Goal: Task Accomplishment & Management: Manage account settings

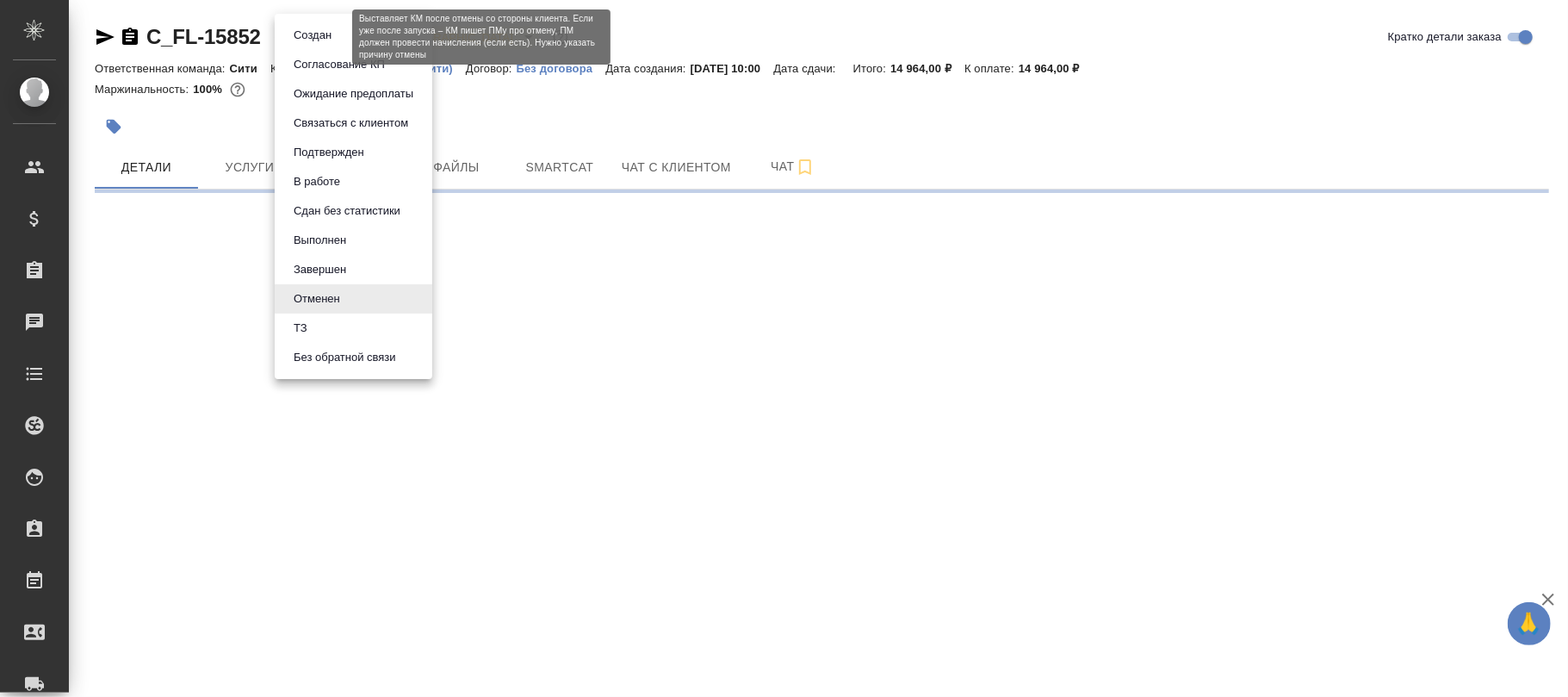
click at [320, 38] on body "🙏 .cls-1 fill:#fff; AWATERA [PERSON_NAME]fokina Клиенты Спецификации Заказы Чат…" at bounding box center [784, 348] width 1568 height 697
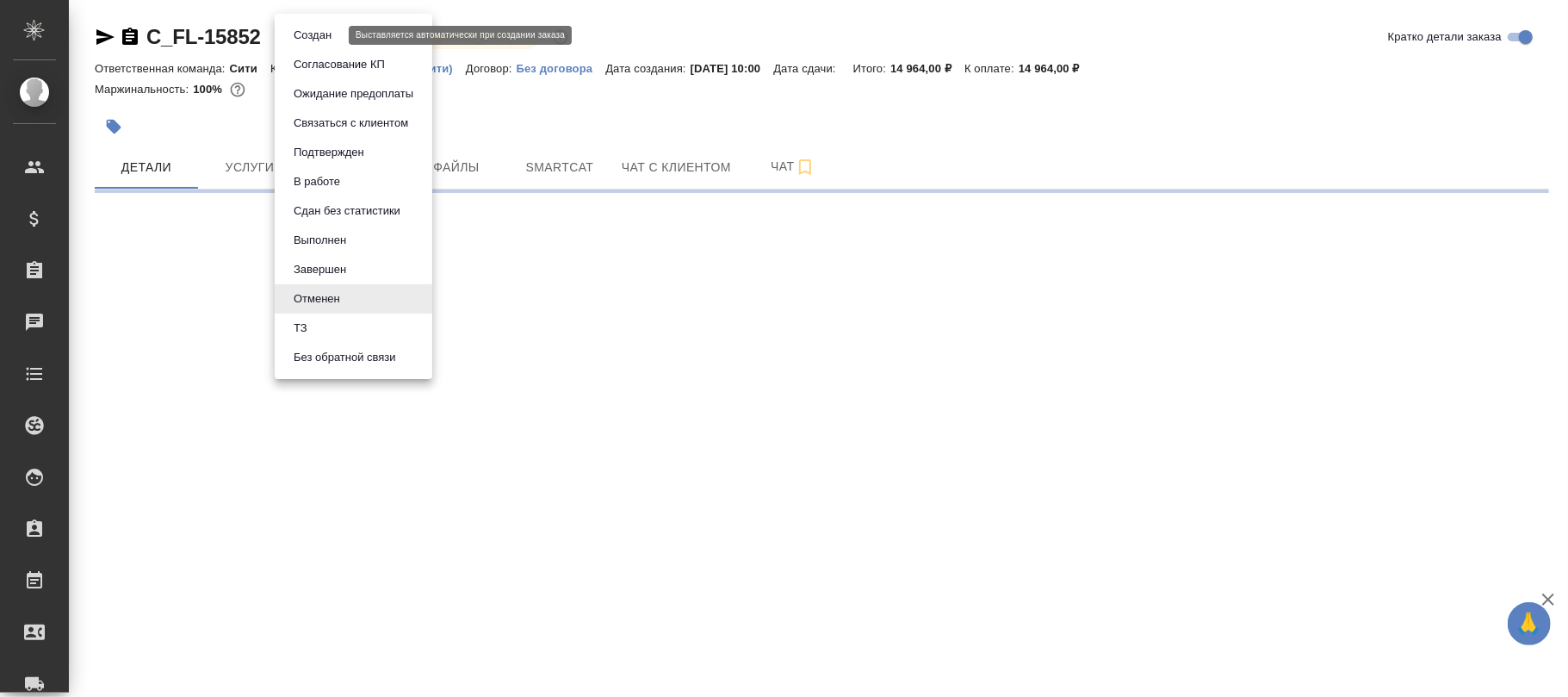
click at [328, 38] on button "Создан" at bounding box center [313, 35] width 48 height 19
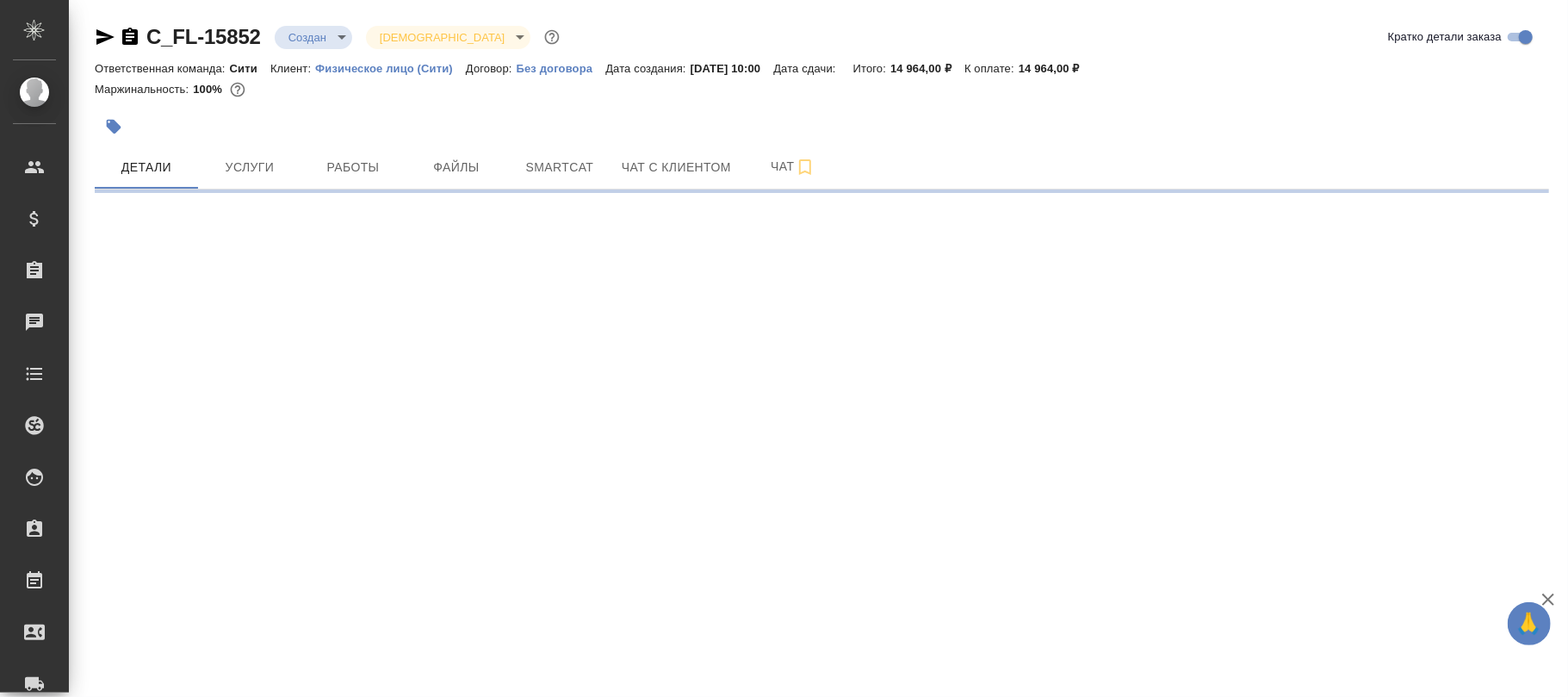
select select "RU"
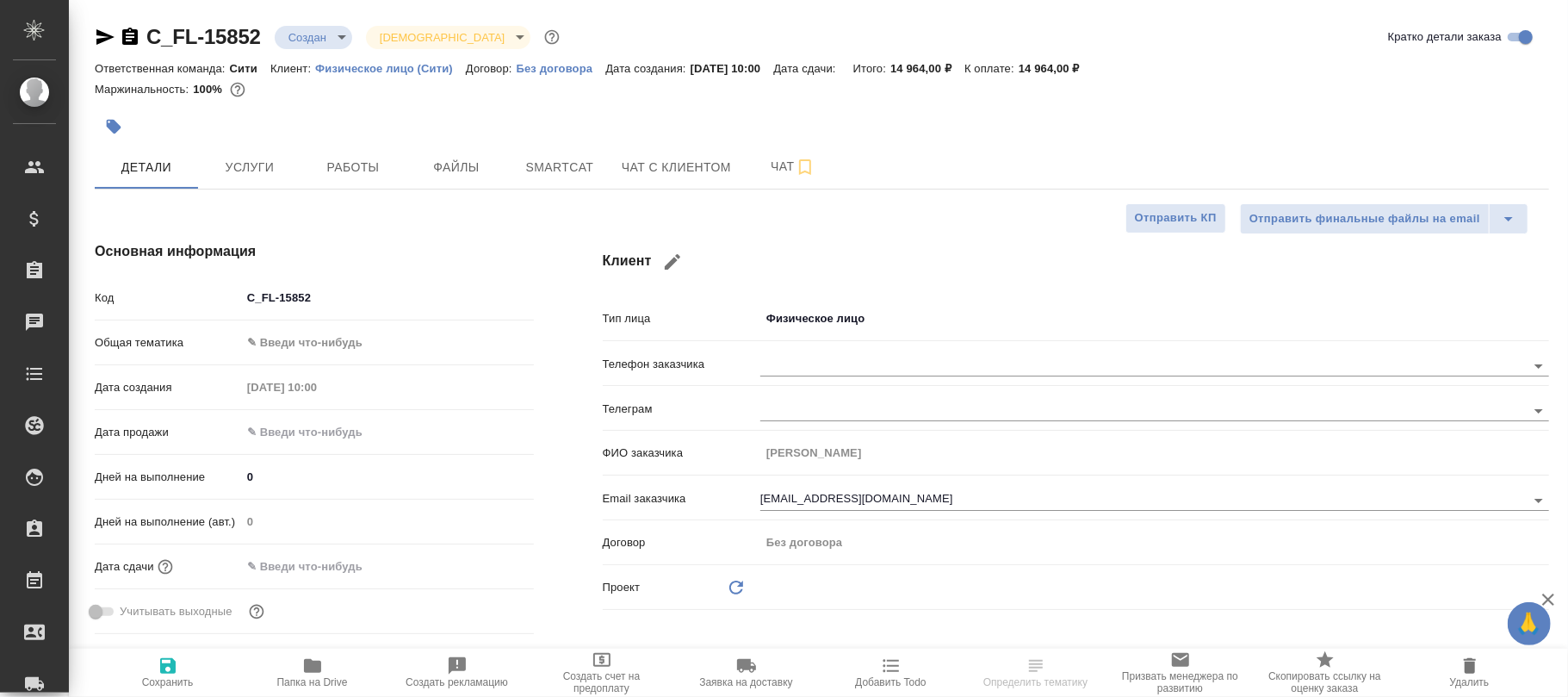
type textarea "x"
click at [164, 676] on span "Сохранить" at bounding box center [168, 681] width 52 height 12
type textarea "x"
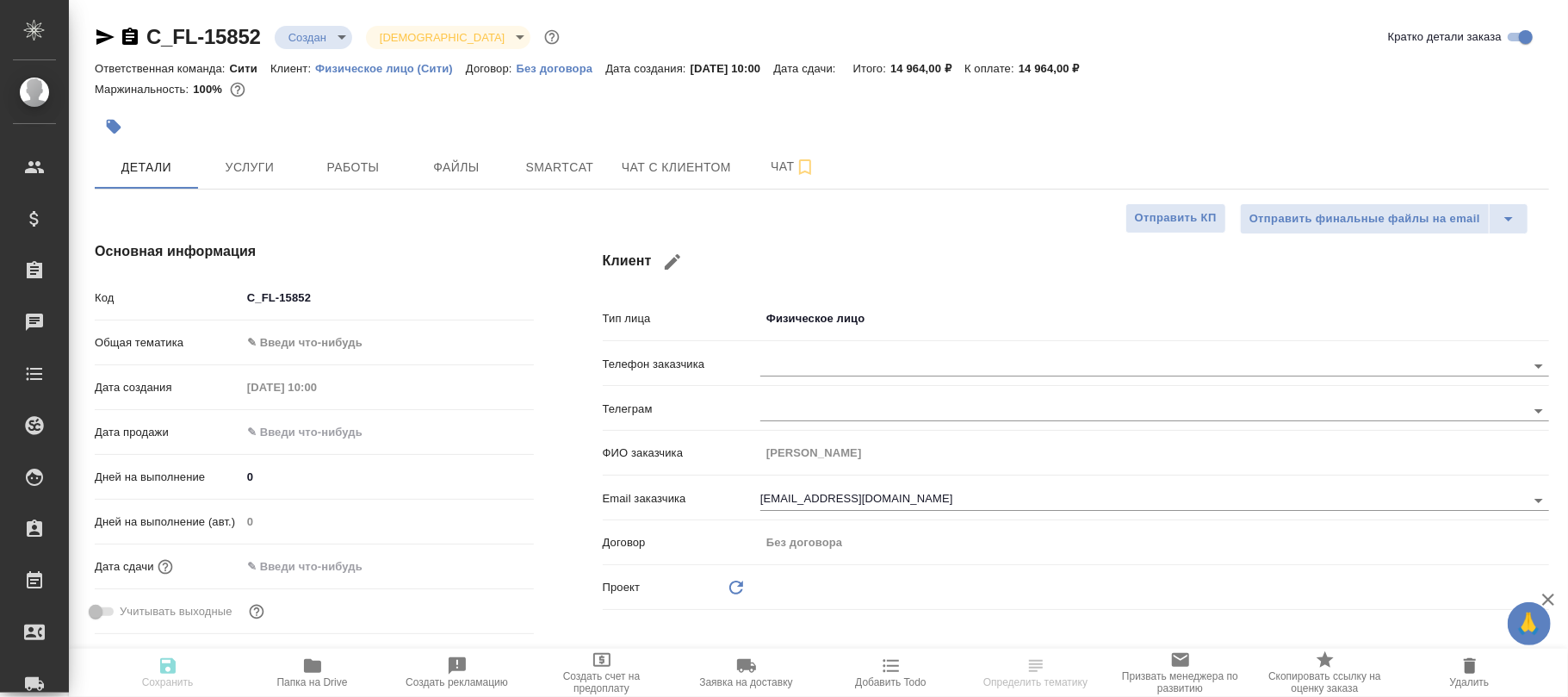
type textarea "x"
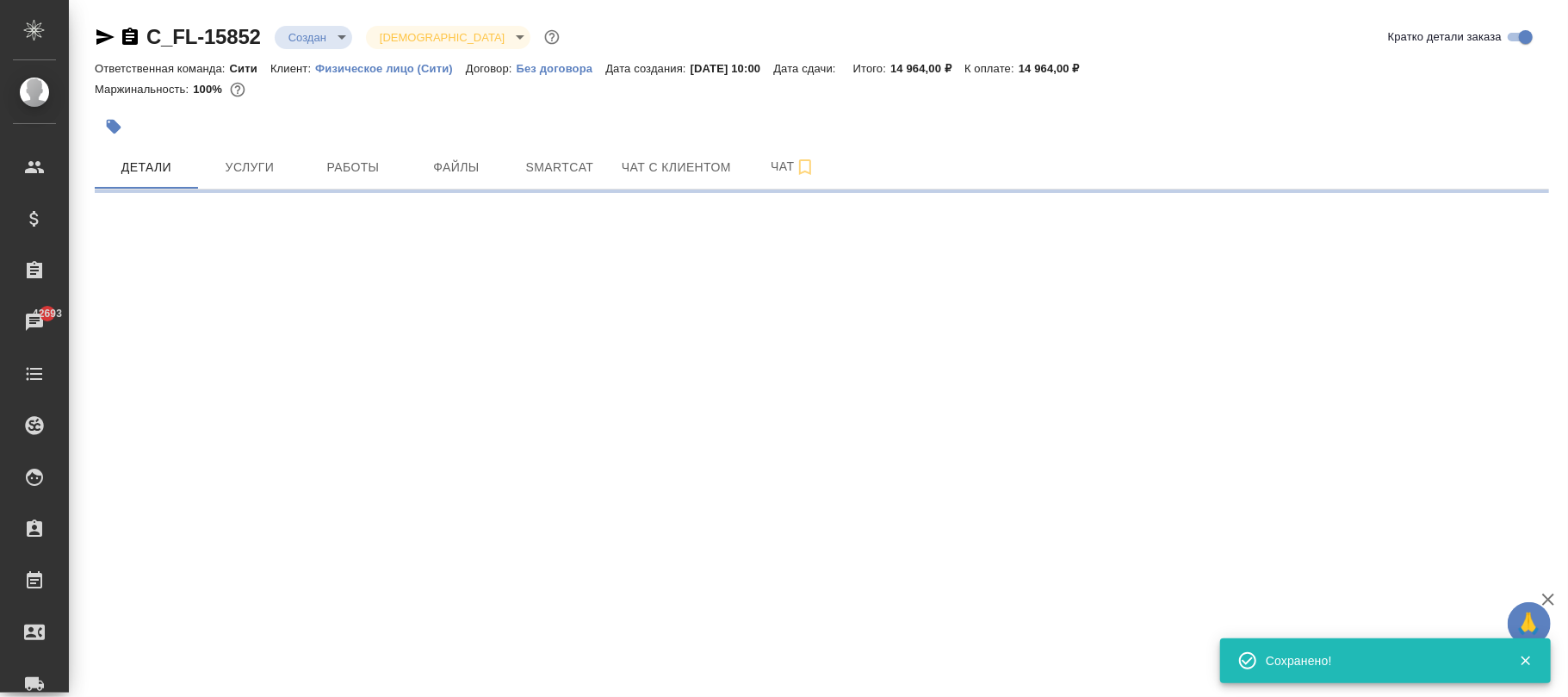
select select "RU"
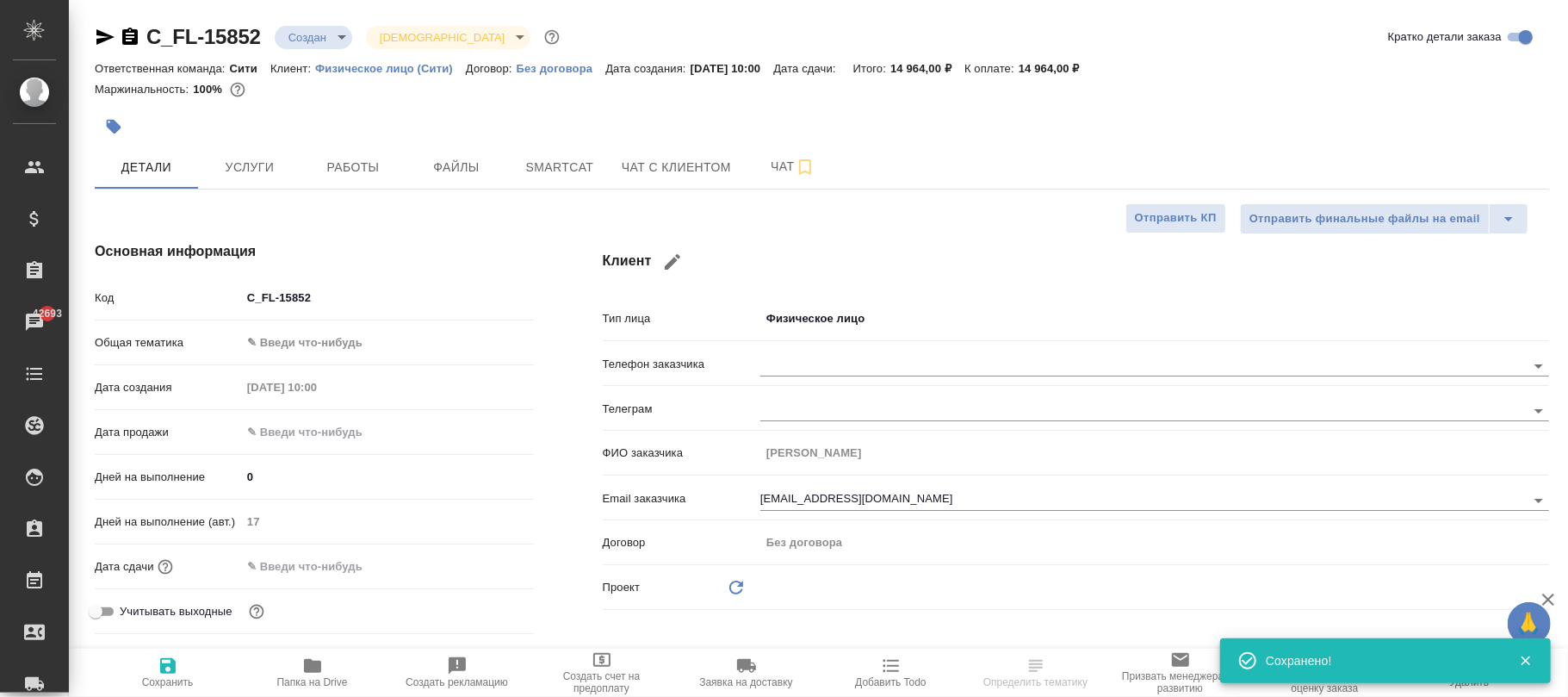
type textarea "x"
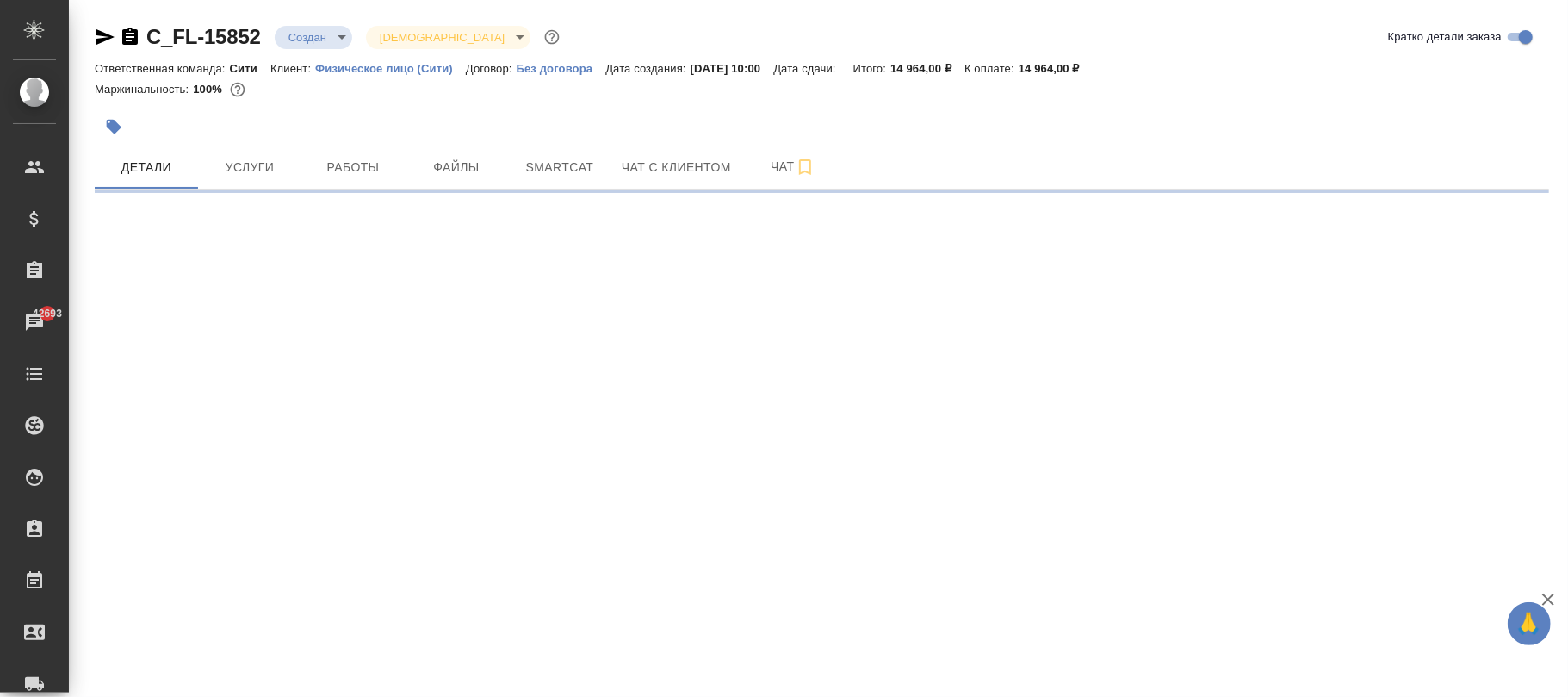
select select "RU"
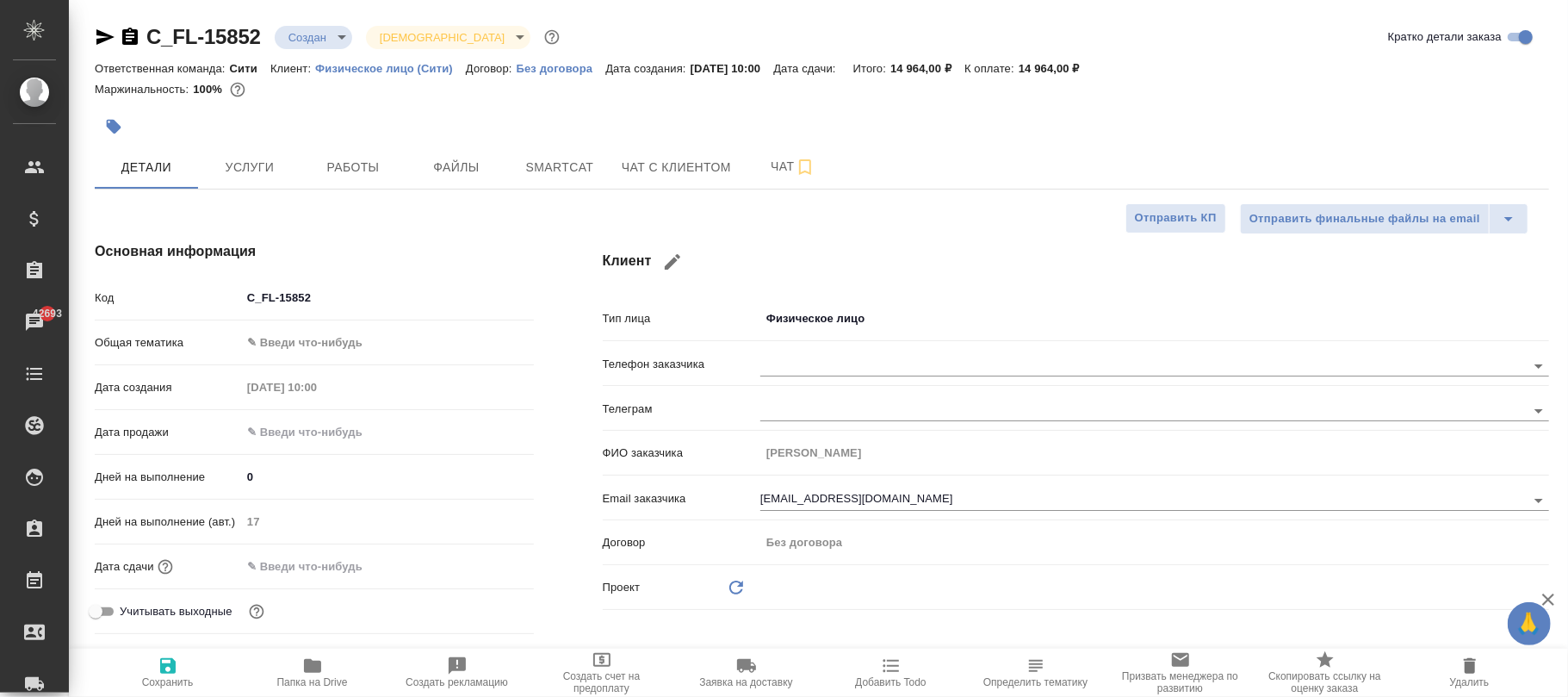
type textarea "x"
click at [183, 669] on span "Сохранить" at bounding box center [168, 671] width 124 height 33
type textarea "x"
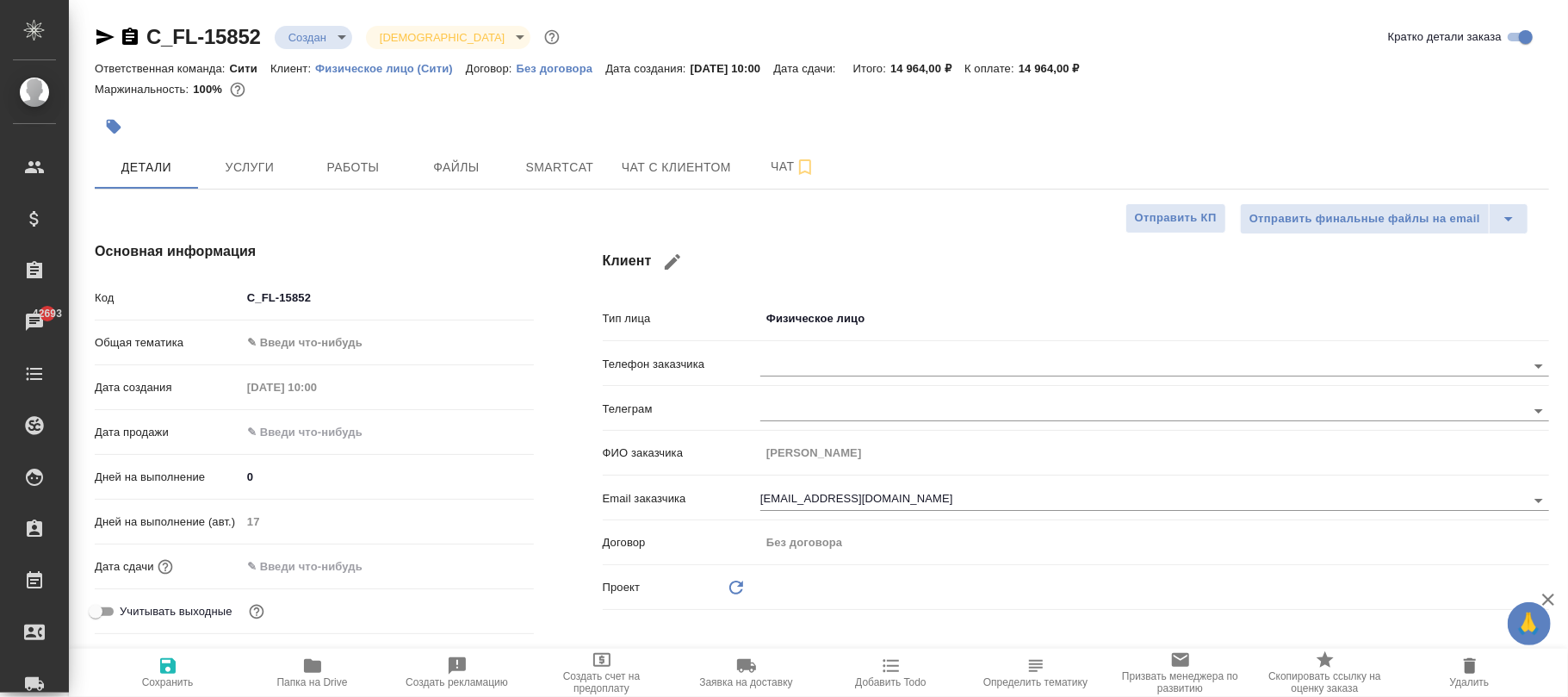
type textarea "x"
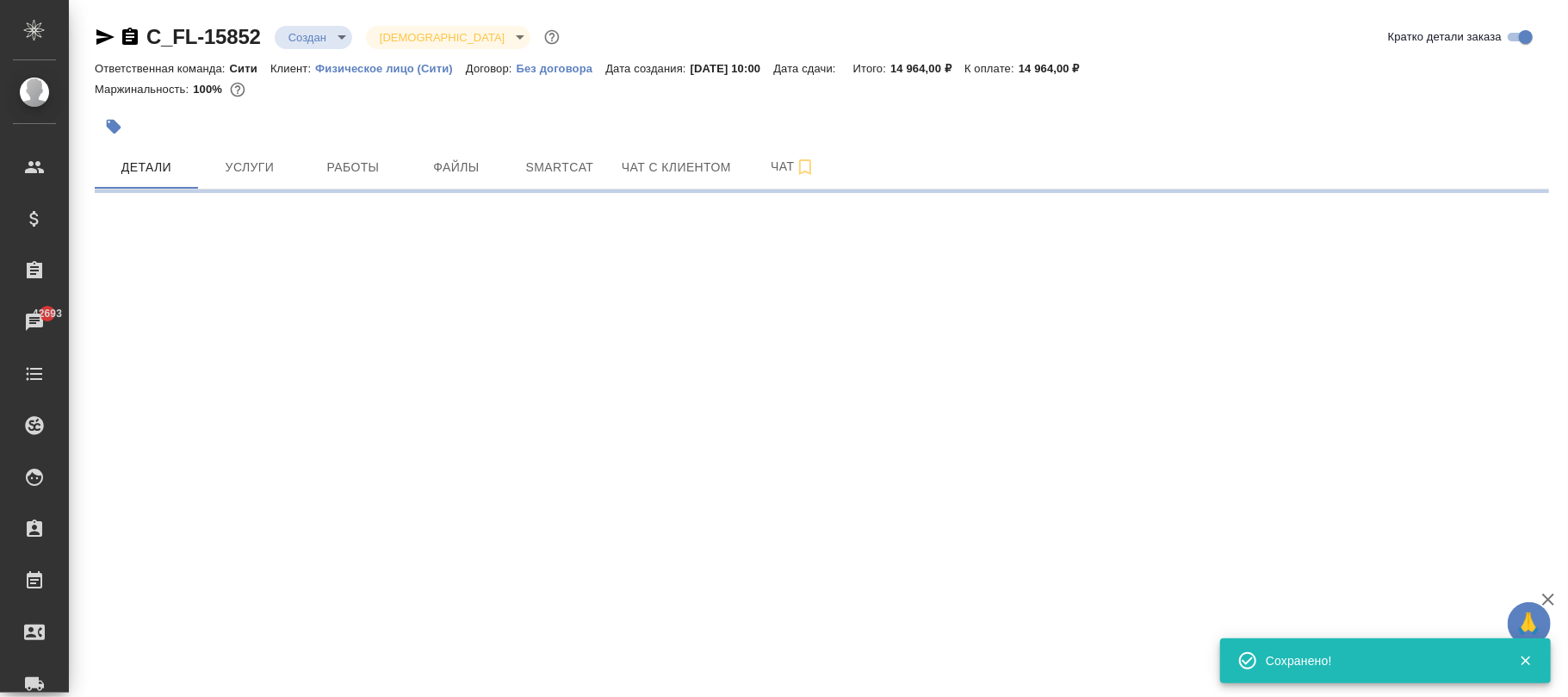
select select "RU"
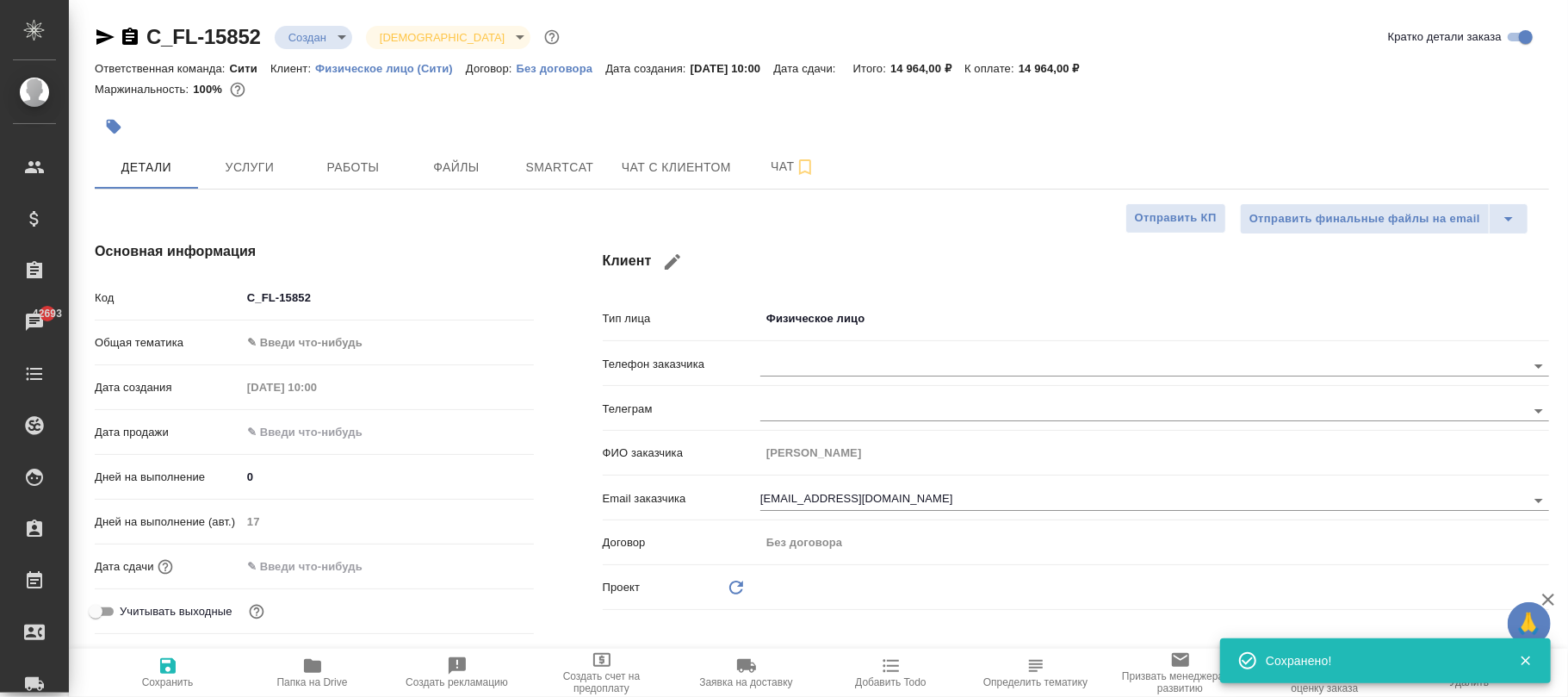
type textarea "x"
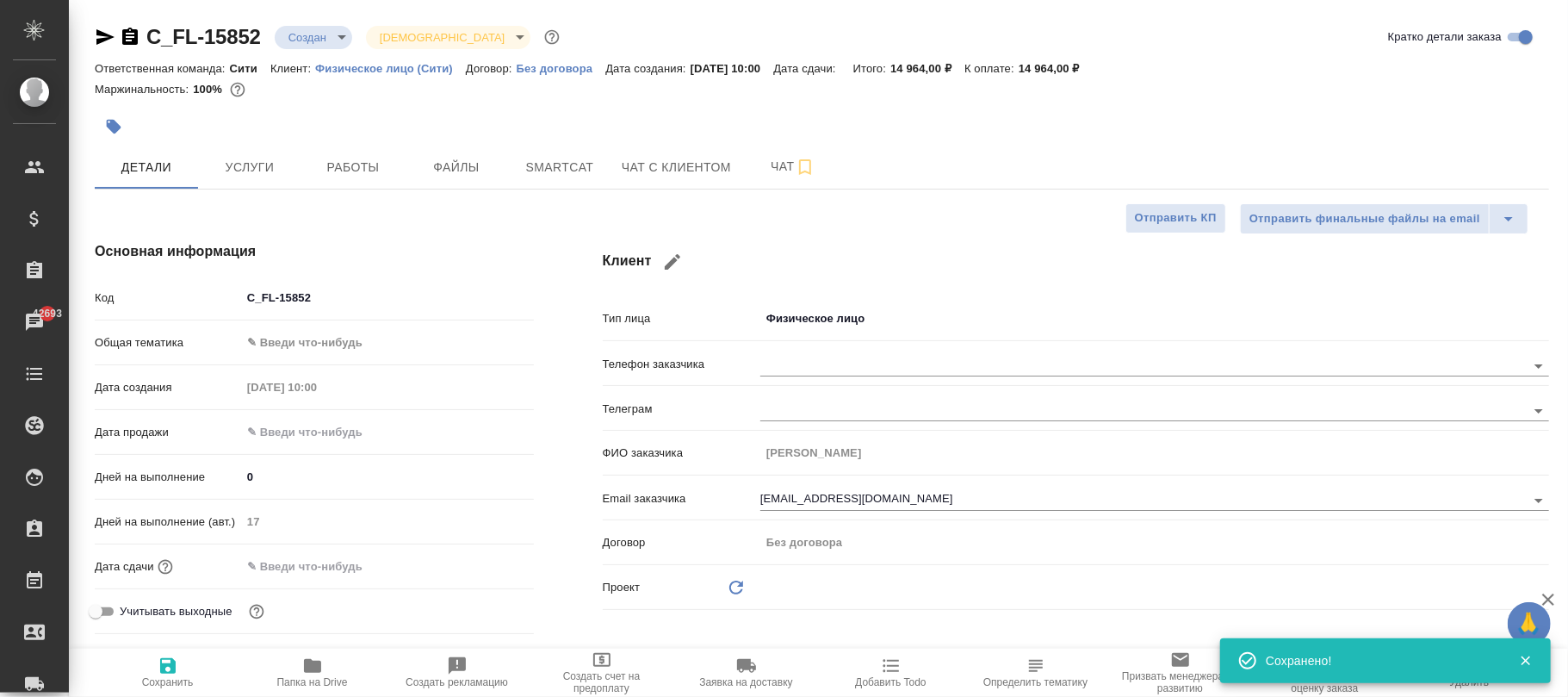
type textarea "x"
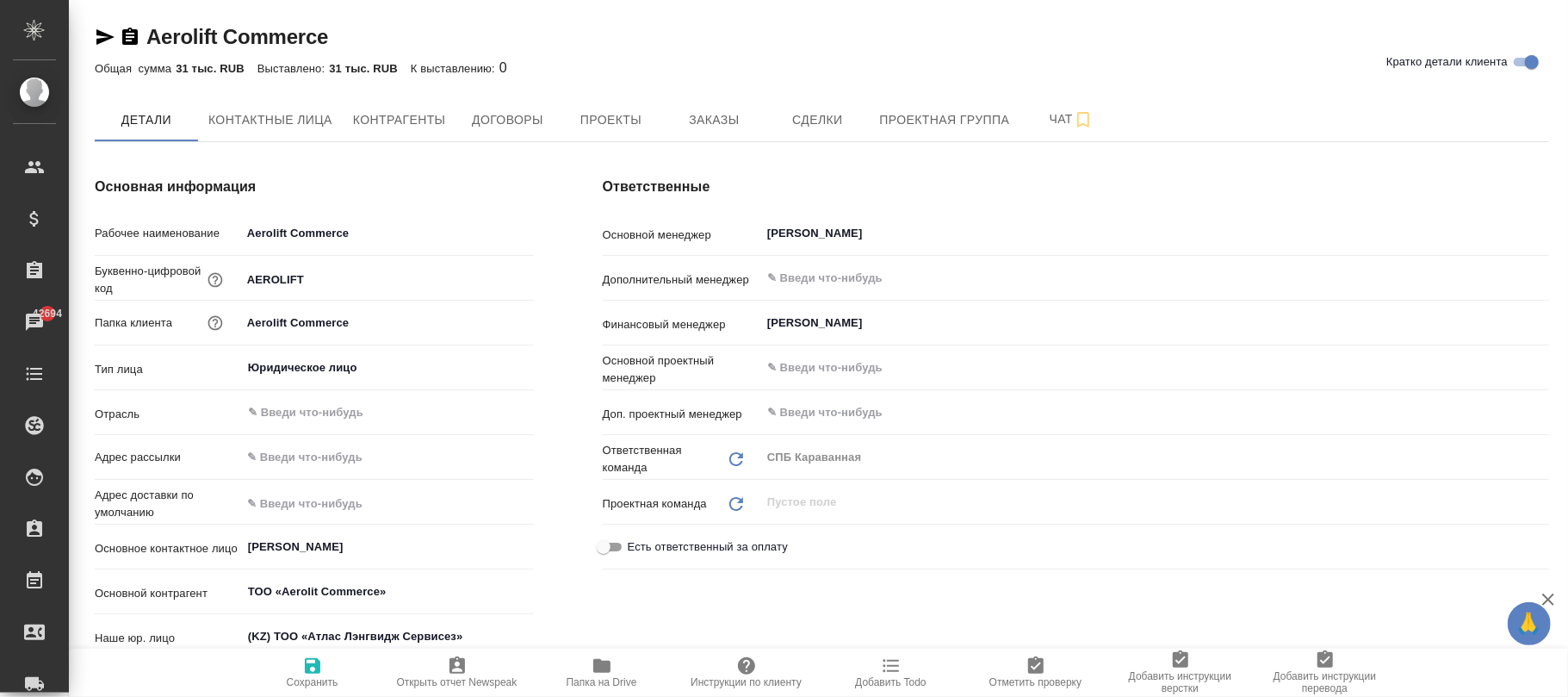
click at [287, 232] on input "Aerolift Commerce" at bounding box center [388, 233] width 293 height 25
type input "Aerolit Commerce"
click at [318, 674] on icon "button" at bounding box center [312, 665] width 15 height 15
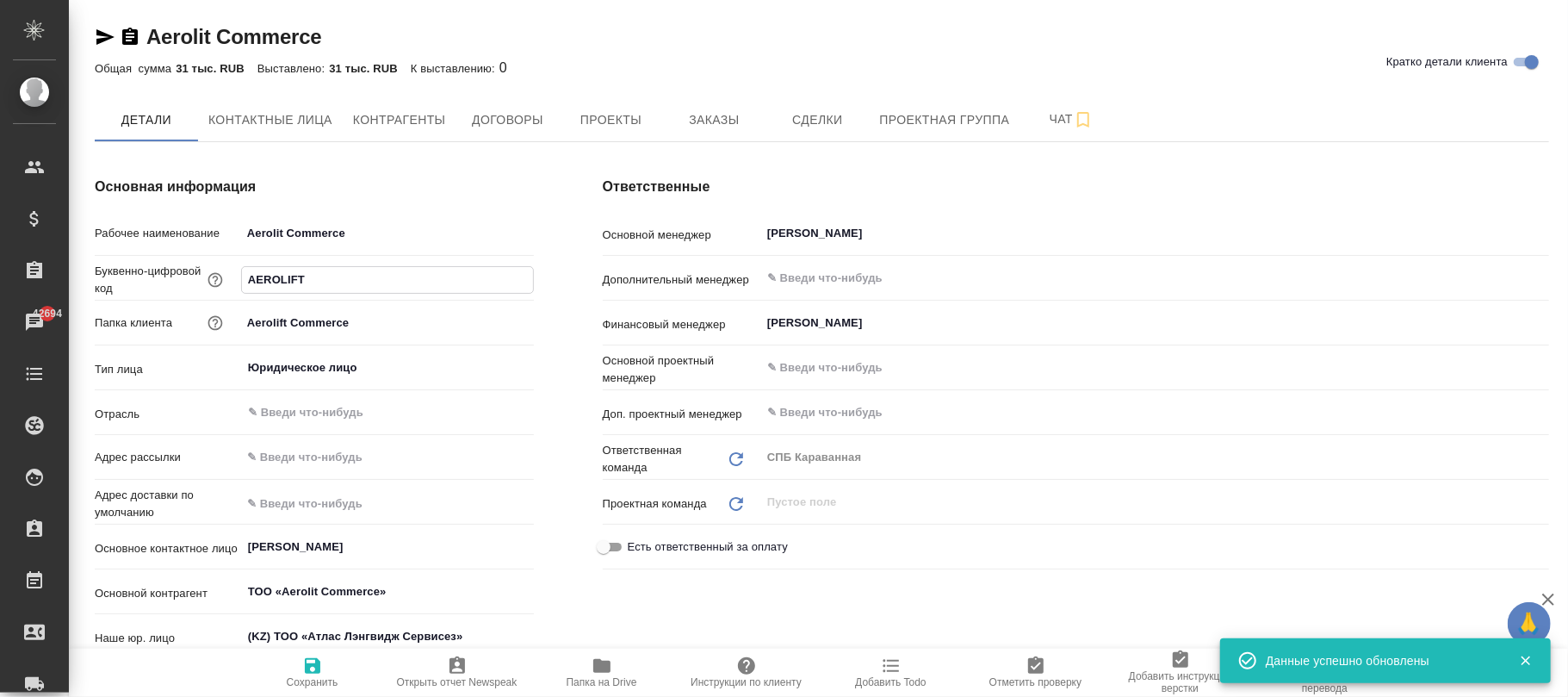
click at [294, 277] on input "AEROLIFT" at bounding box center [388, 280] width 291 height 25
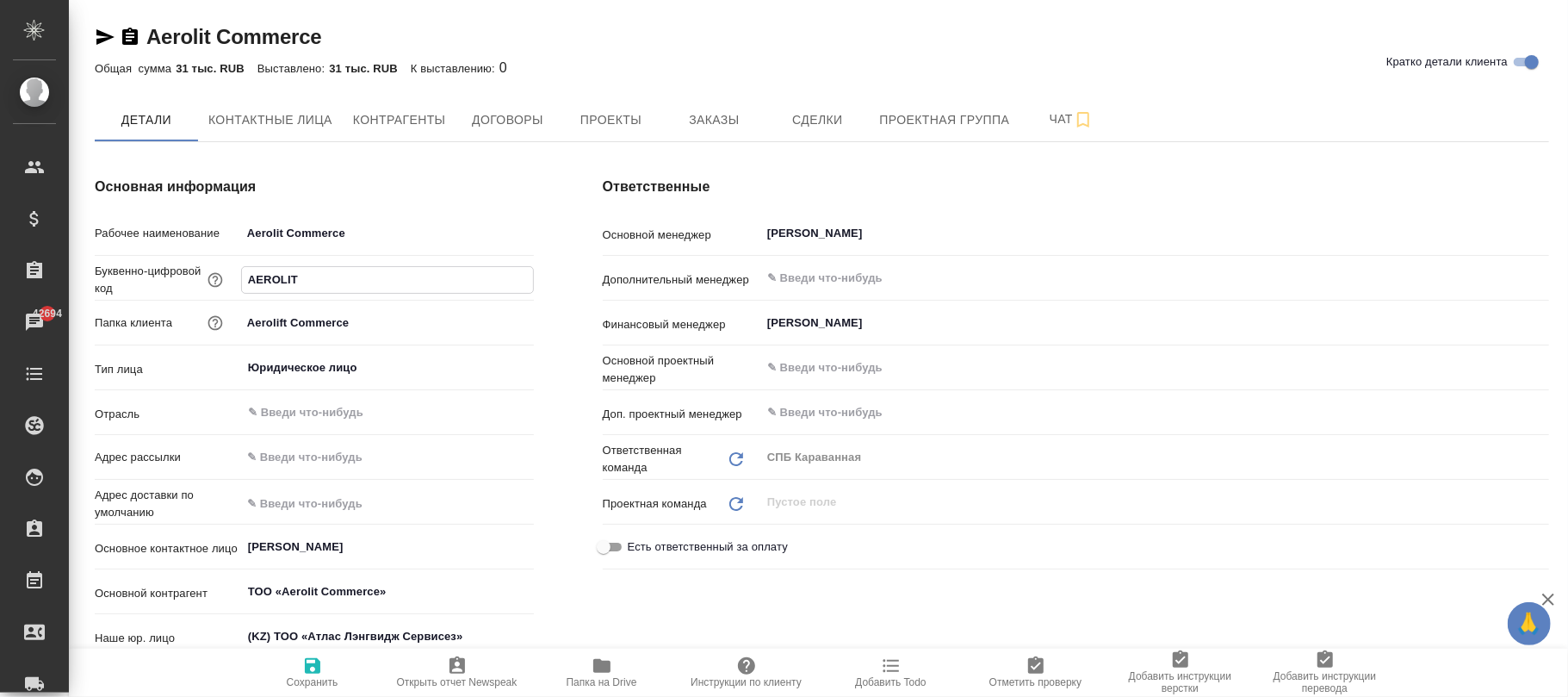
type input "AEROLIT"
click at [314, 670] on icon "button" at bounding box center [312, 665] width 21 height 21
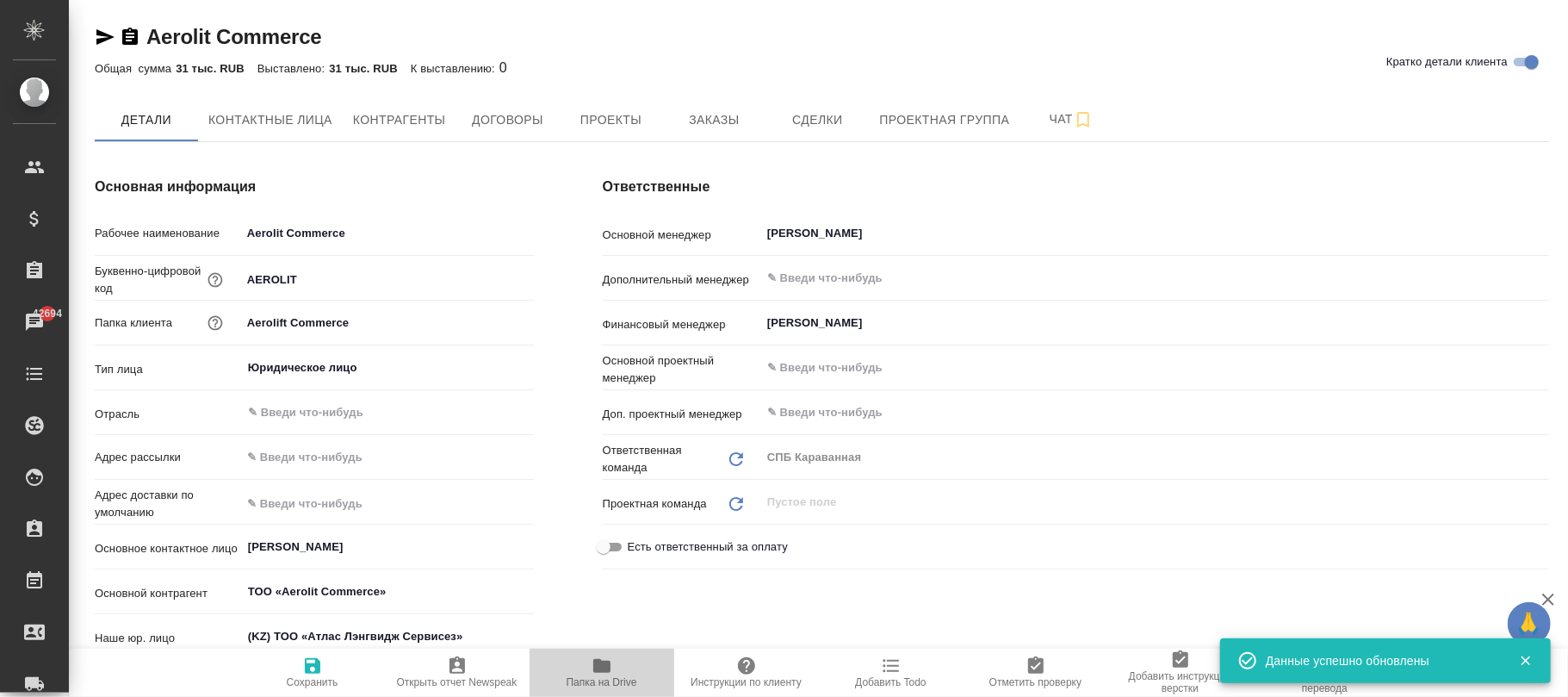
click at [603, 668] on icon "button" at bounding box center [601, 665] width 17 height 13
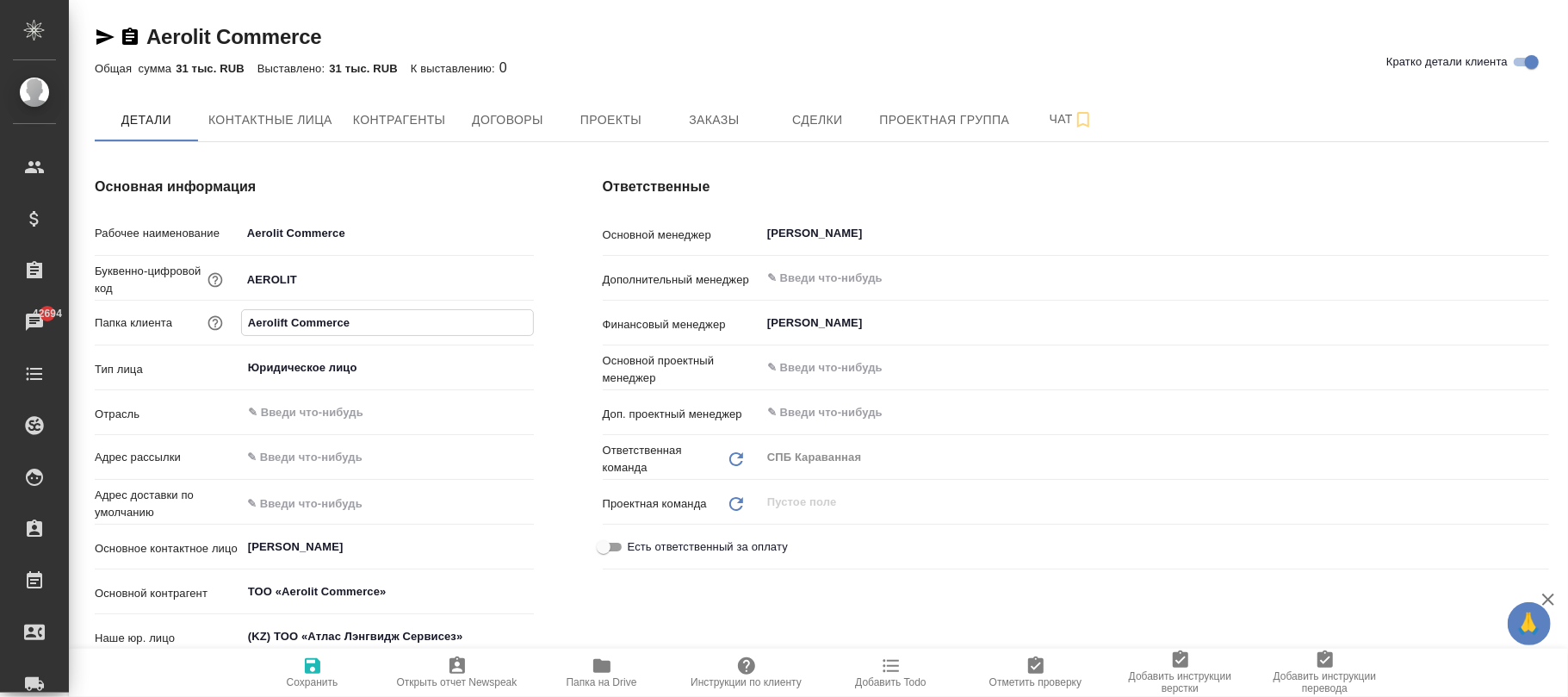
click at [283, 318] on input "Aerolift Commerce" at bounding box center [388, 323] width 291 height 25
type input "Aerolit Commerce"
click at [303, 676] on span "Сохранить" at bounding box center [313, 681] width 52 height 12
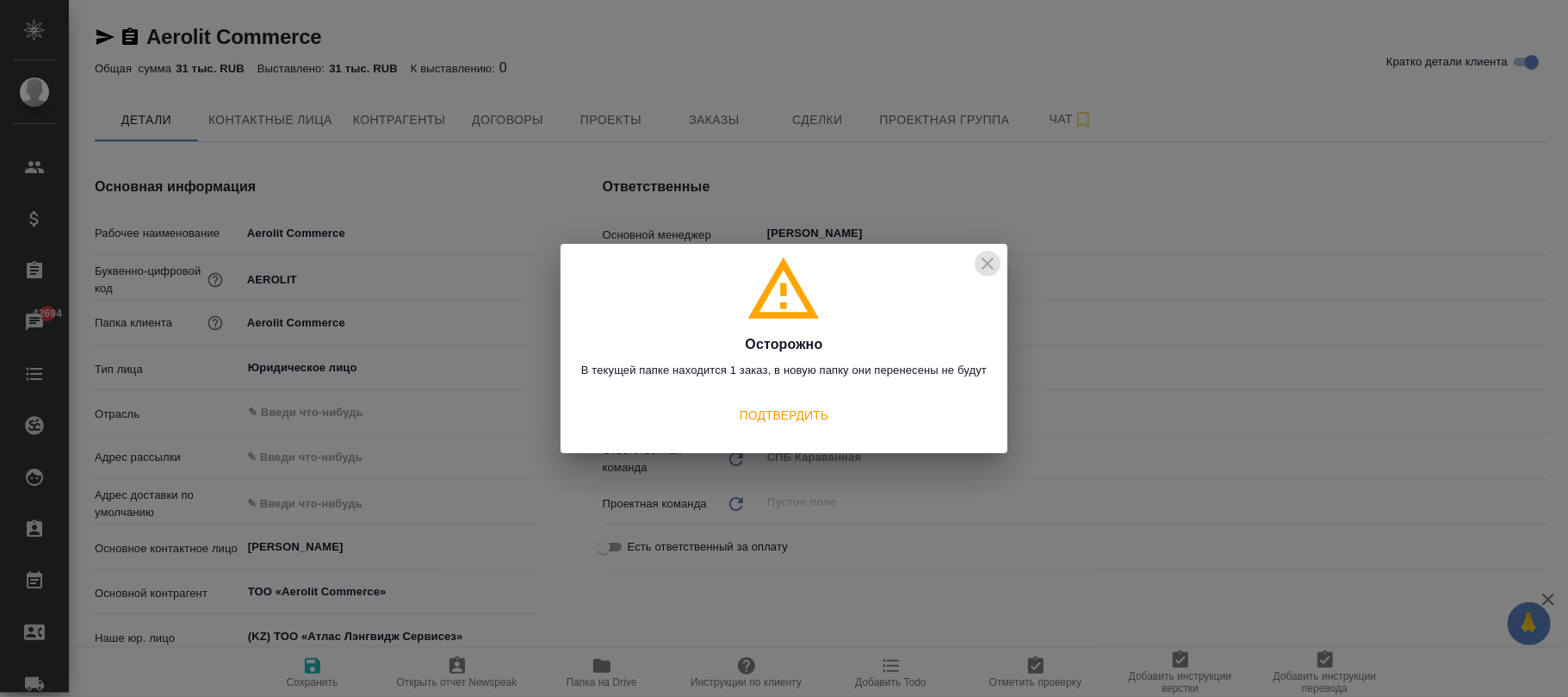
drag, startPoint x: 978, startPoint y: 265, endPoint x: 986, endPoint y: 264, distance: 8.1
click at [982, 264] on icon "close" at bounding box center [987, 263] width 21 height 21
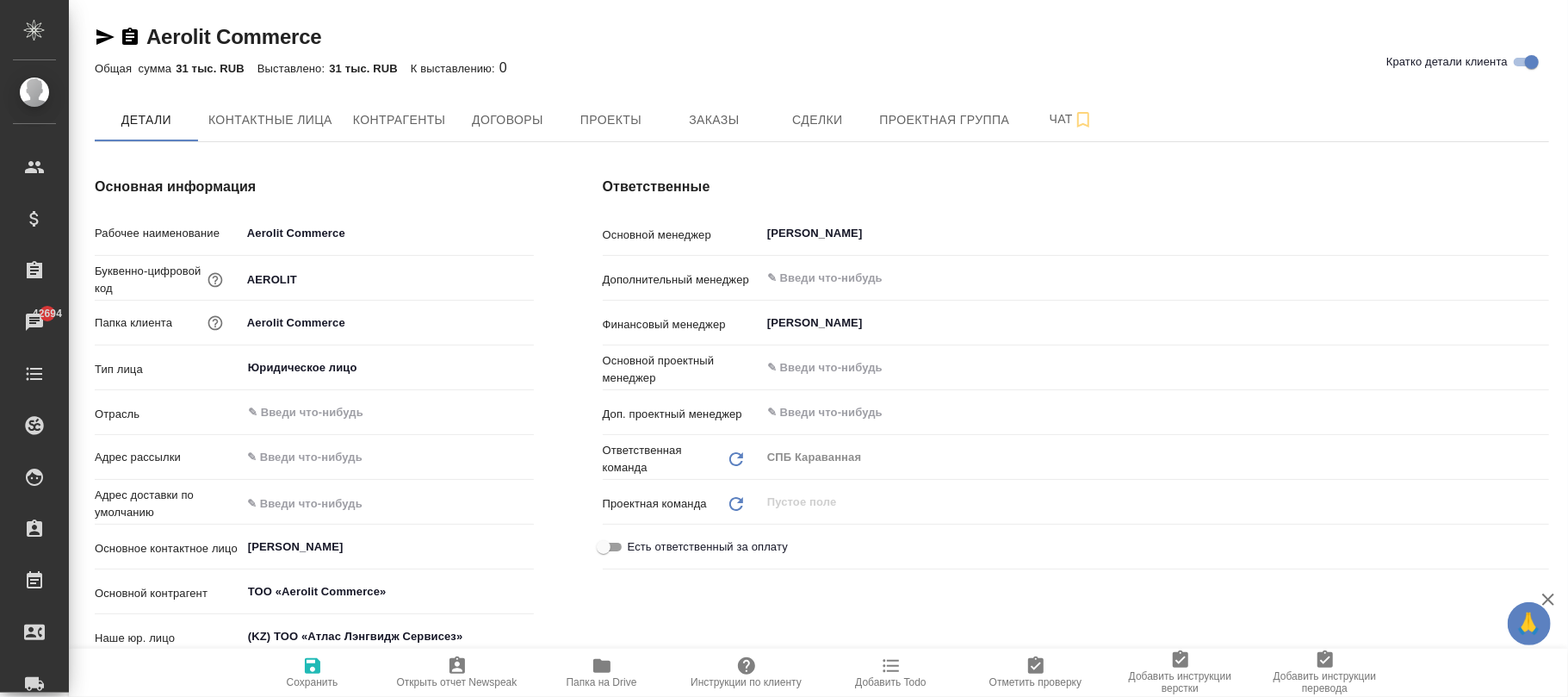
click at [279, 319] on input "Aerolit Commerce" at bounding box center [388, 323] width 293 height 25
type textarea "x"
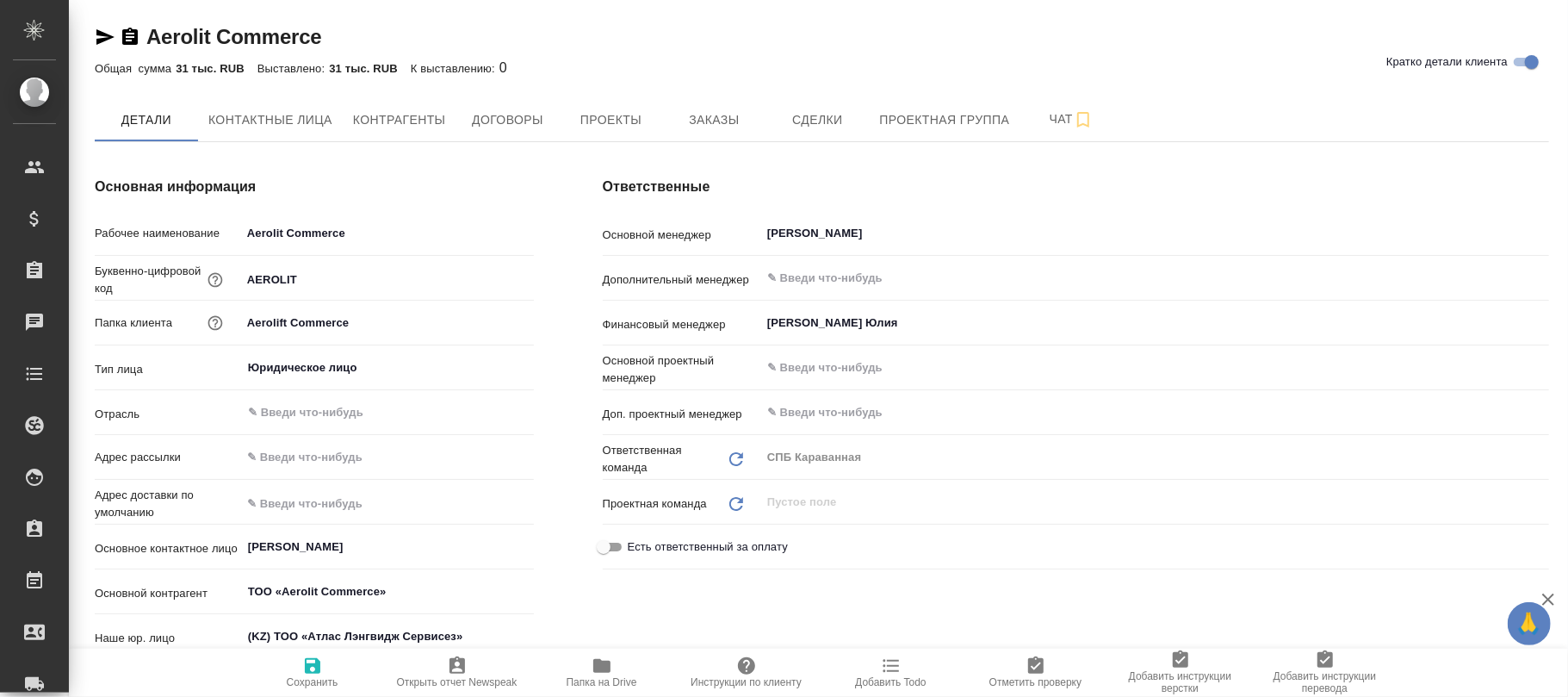
type textarea "x"
